Goal: Book appointment/travel/reservation

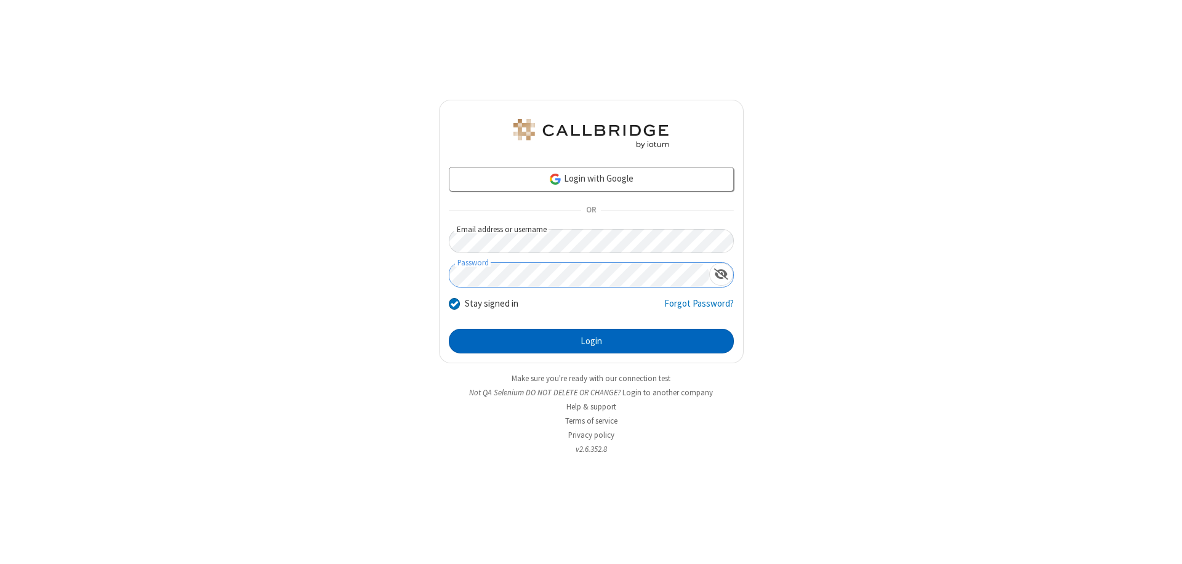
click at [591, 341] on button "Login" at bounding box center [591, 341] width 285 height 25
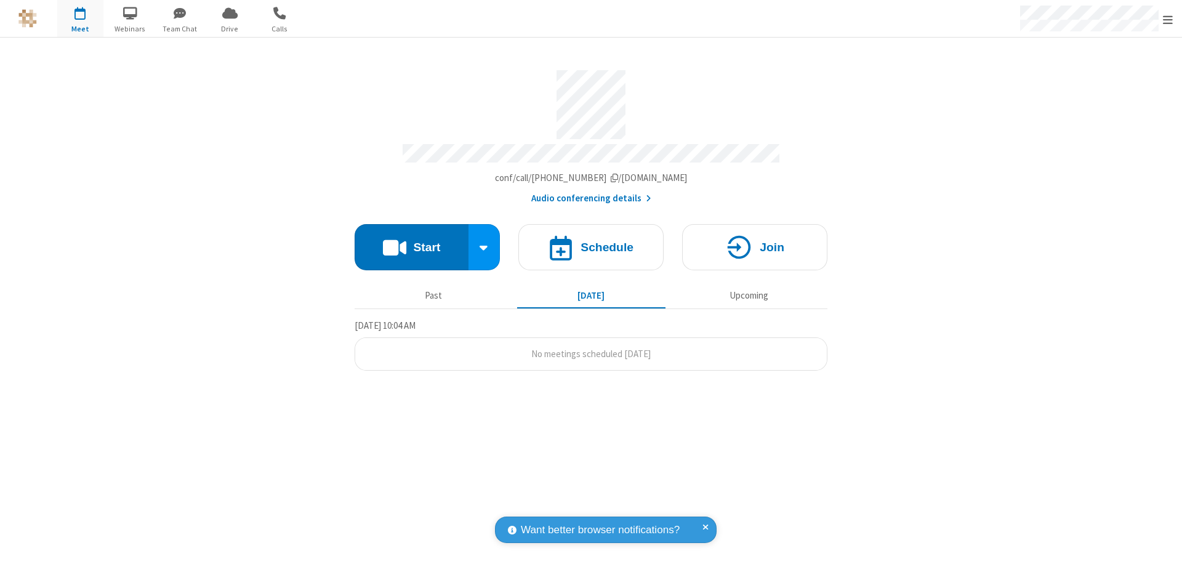
click at [1168, 19] on span "Open menu" at bounding box center [1168, 20] width 10 height 12
click at [80, 18] on span "button" at bounding box center [80, 12] width 46 height 21
click at [591, 241] on h4 "Schedule" at bounding box center [606, 247] width 53 height 12
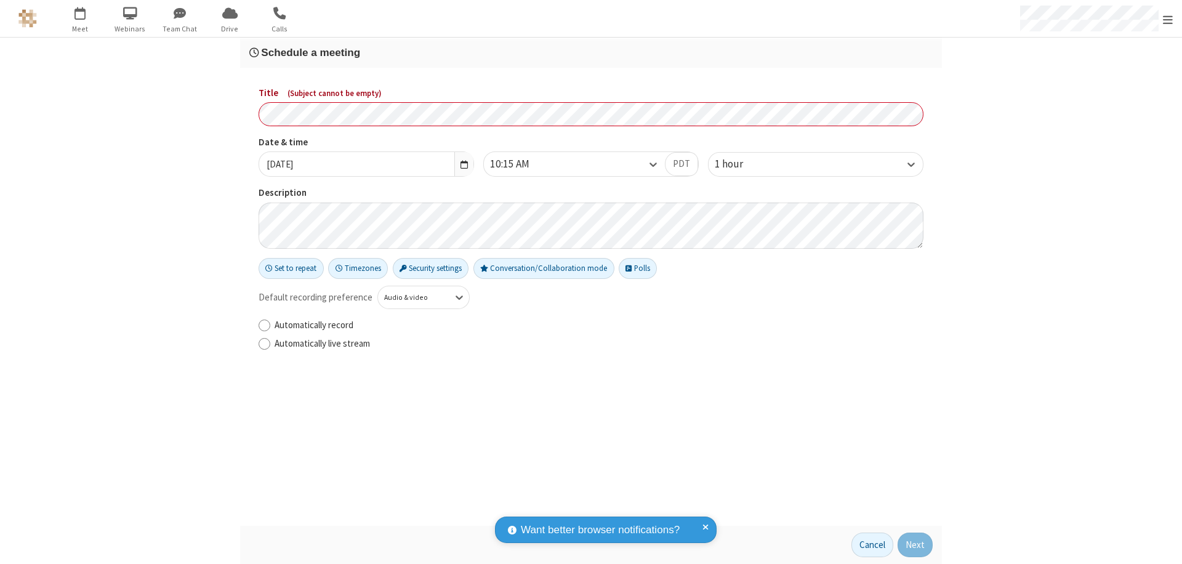
click at [591, 52] on h3 "Schedule a meeting" at bounding box center [590, 53] width 683 height 12
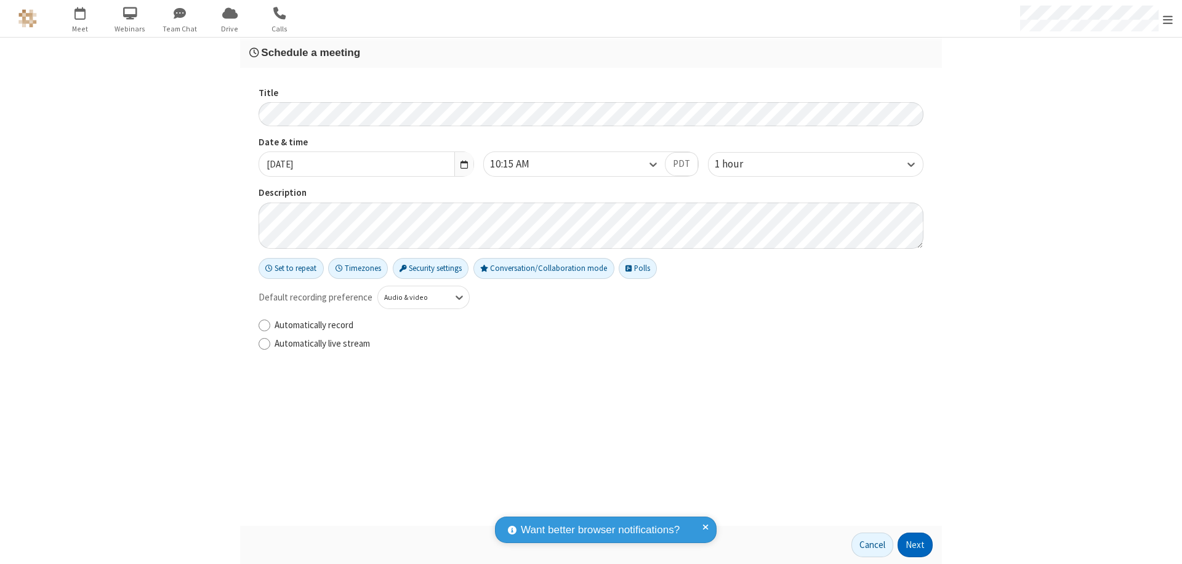
click at [915, 545] on button "Next" at bounding box center [914, 544] width 35 height 25
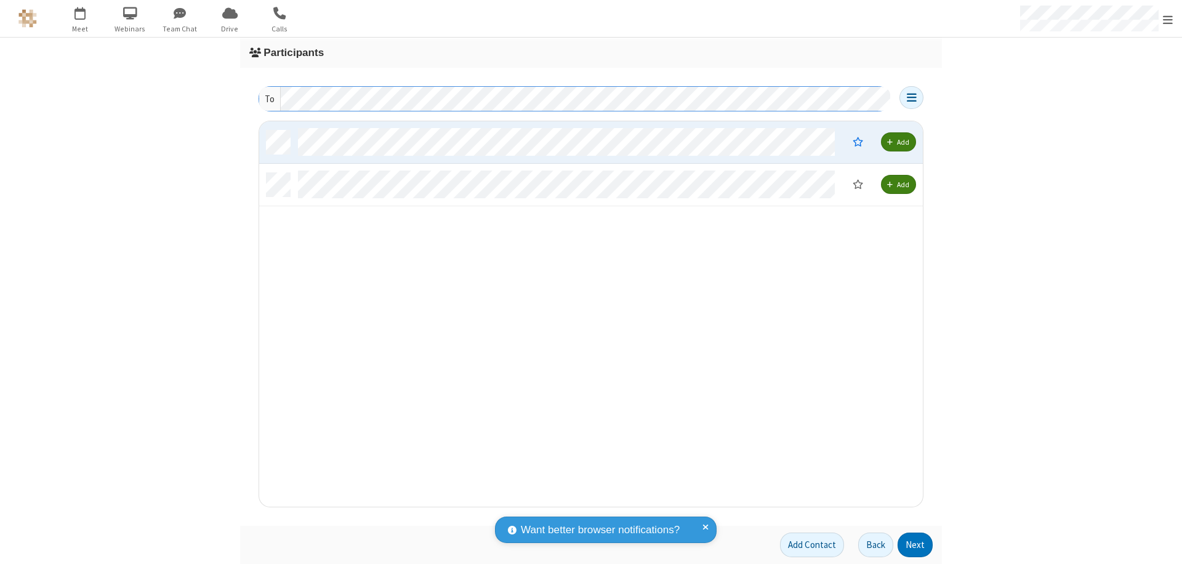
scroll to position [376, 654]
click at [915, 545] on button "Next" at bounding box center [914, 544] width 35 height 25
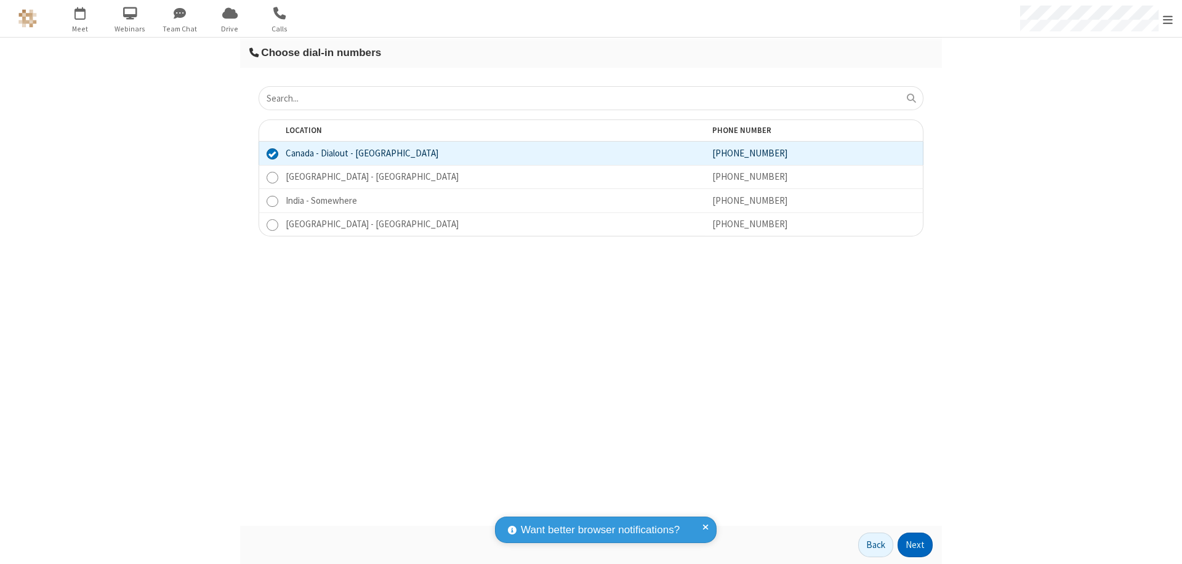
click at [915, 545] on button "Next" at bounding box center [914, 544] width 35 height 25
